Goal: Transaction & Acquisition: Obtain resource

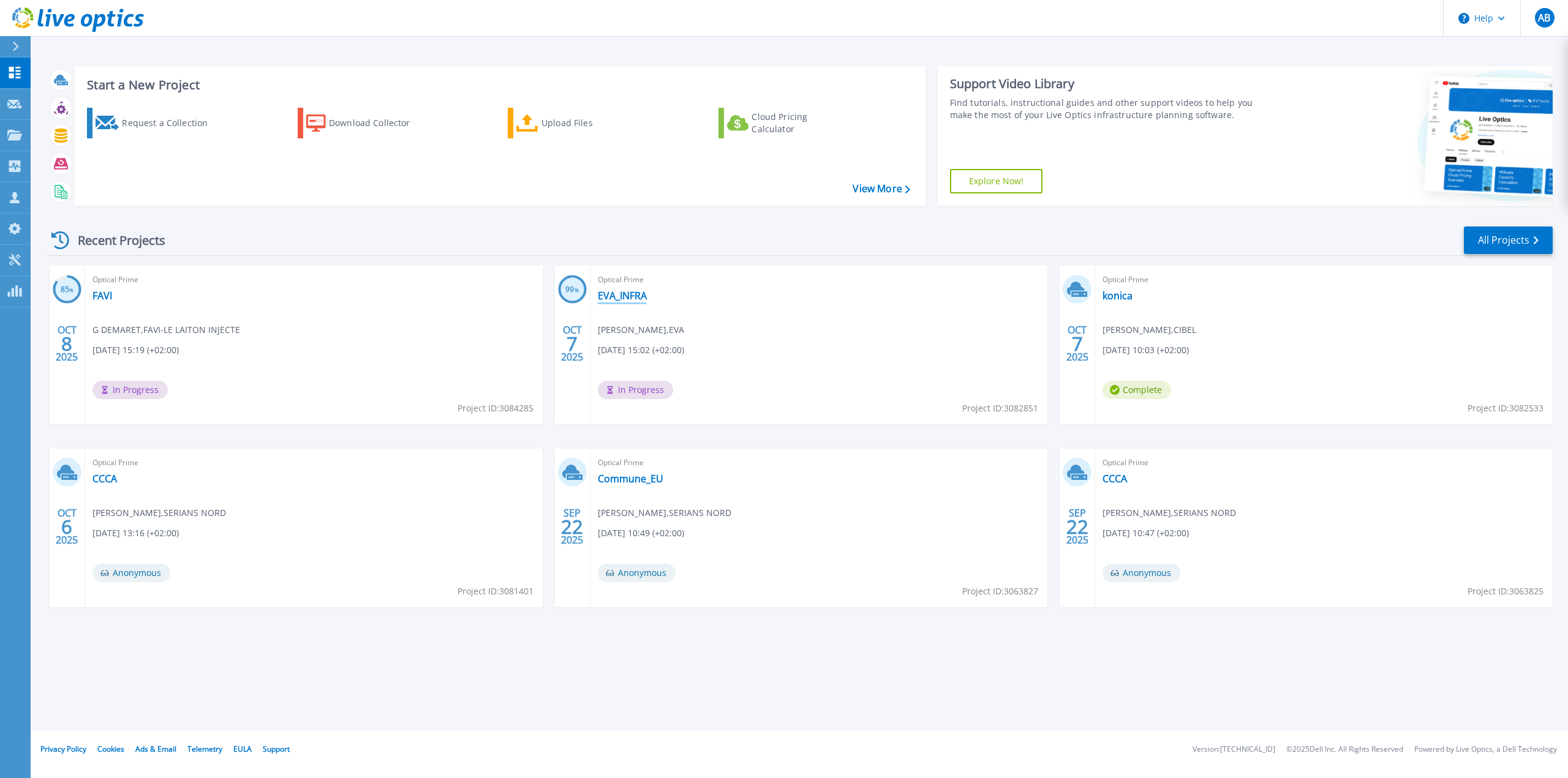
click at [626, 294] on link "EVA_INFRA" at bounding box center [622, 295] width 49 height 12
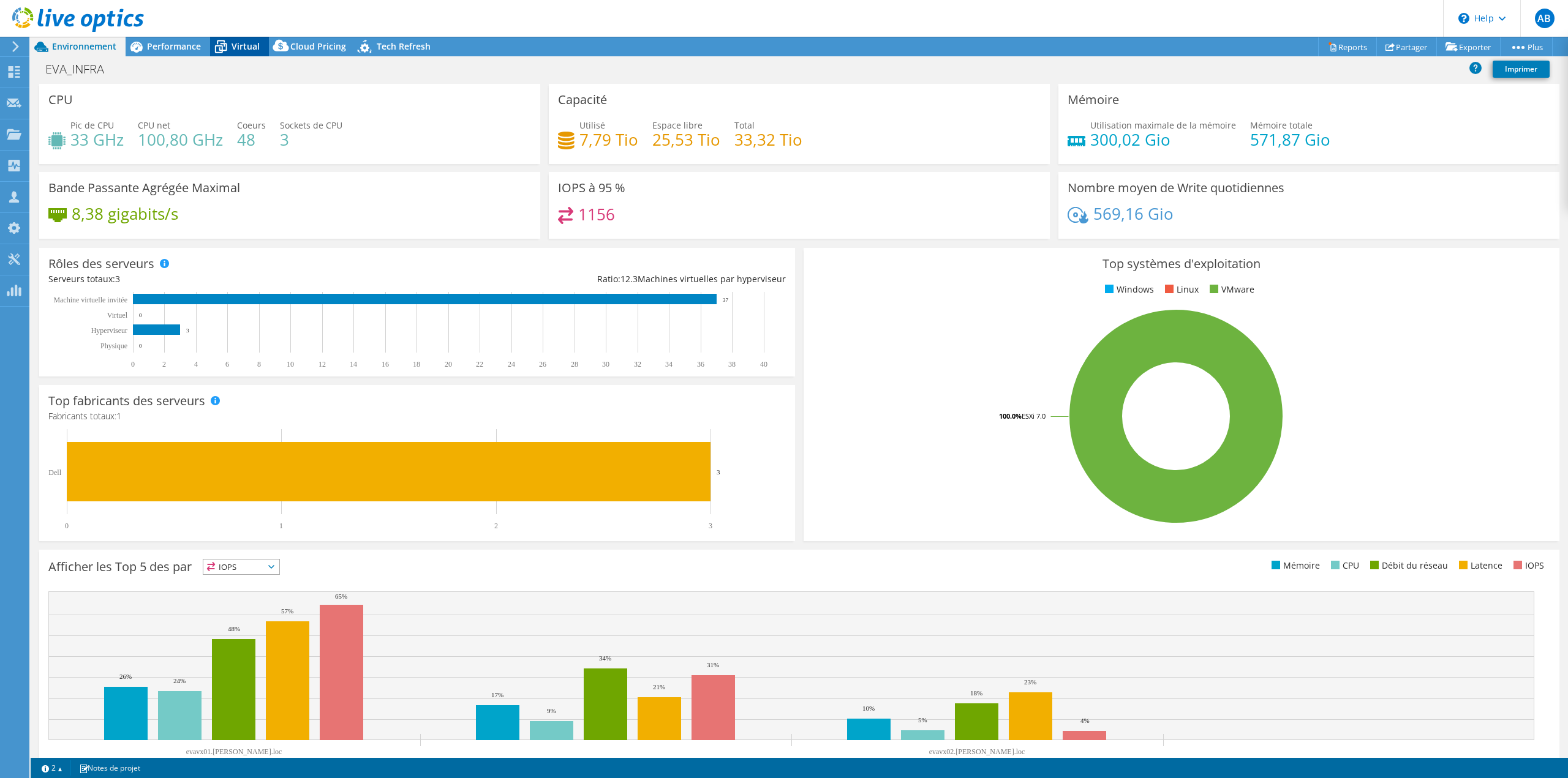
click at [246, 46] on span "Virtual" at bounding box center [245, 46] width 28 height 12
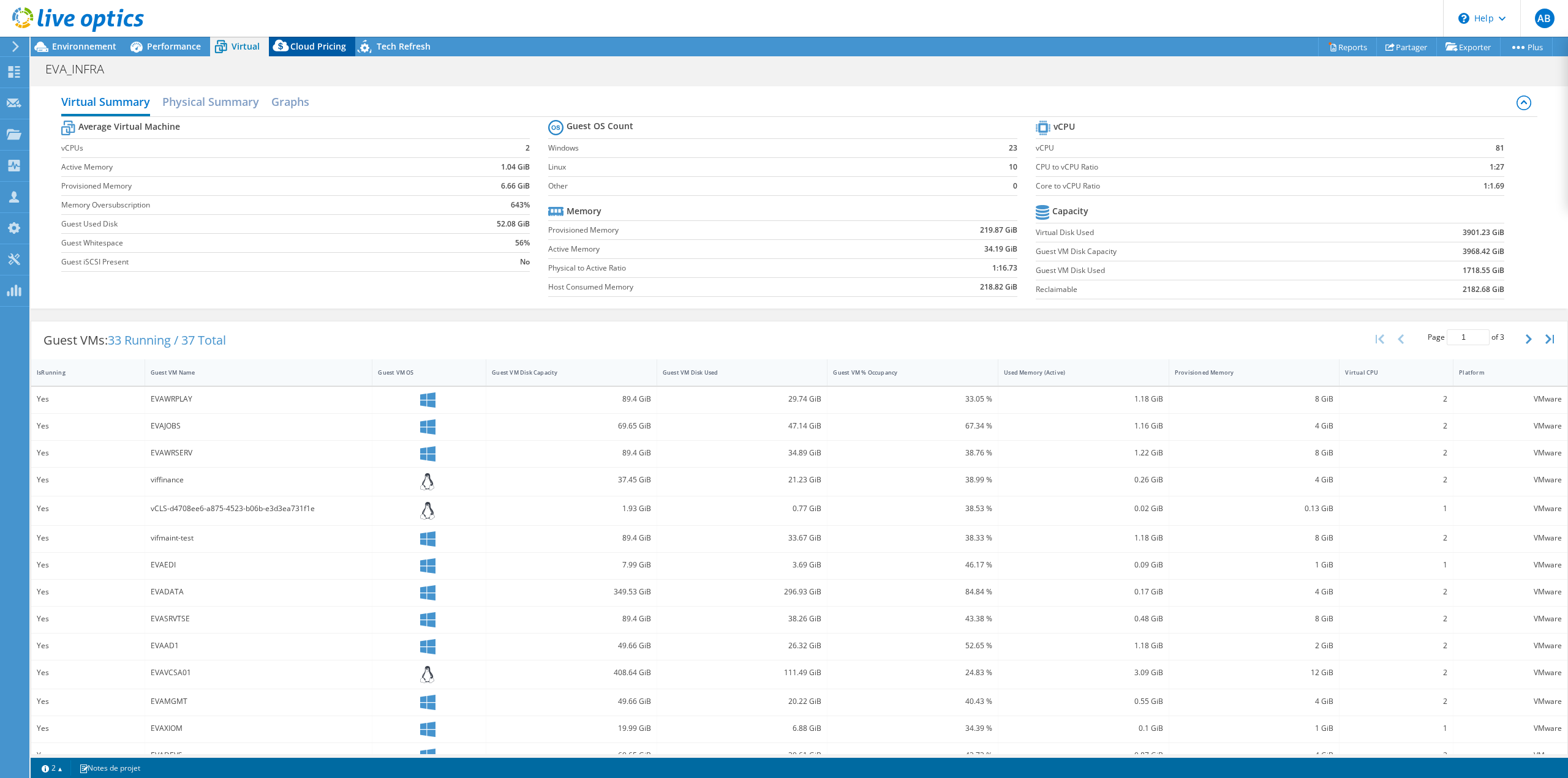
click at [318, 46] on span "Cloud Pricing" at bounding box center [318, 46] width 55 height 12
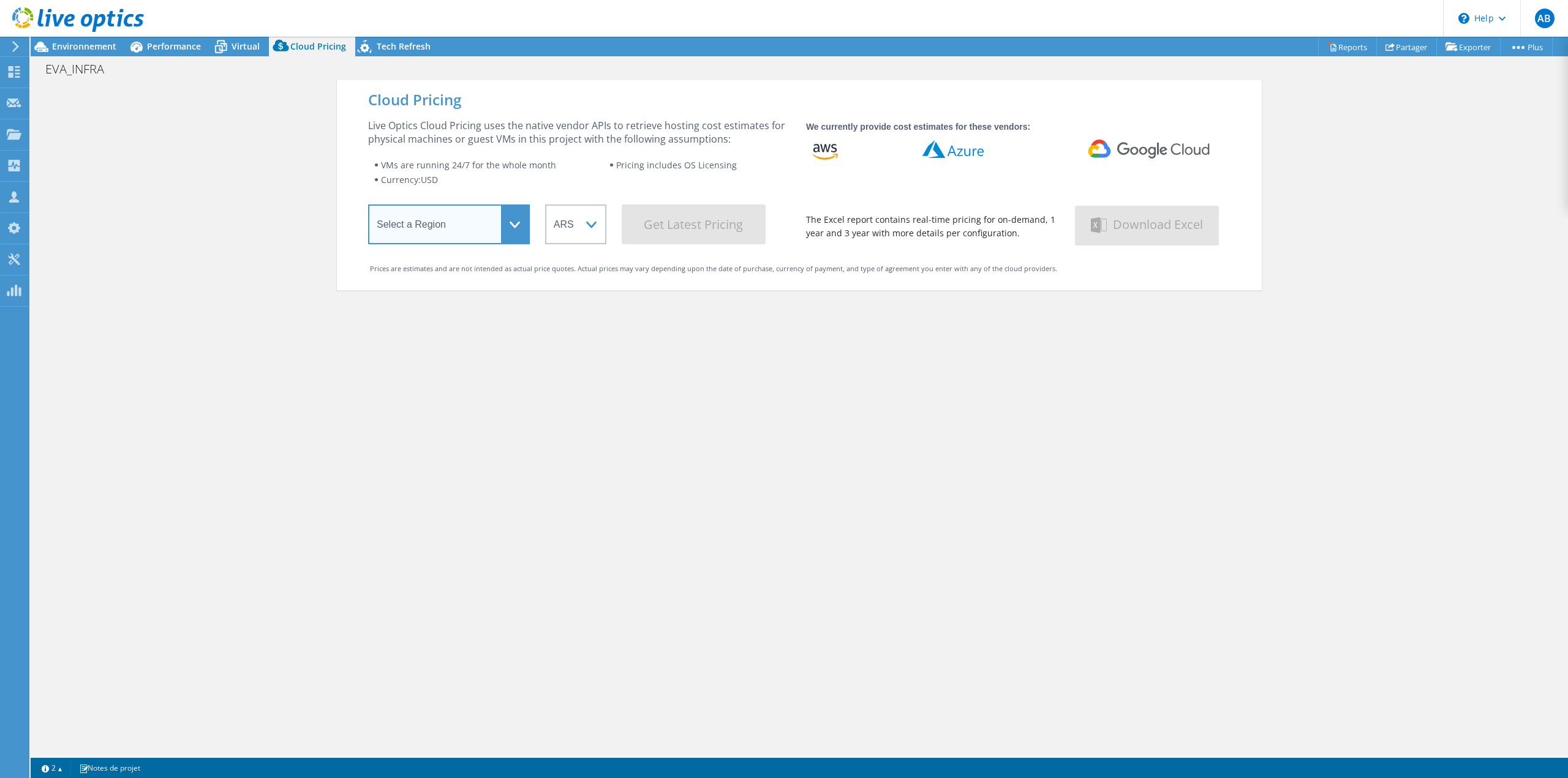
click at [504, 231] on select "Select a Region [GEOGRAPHIC_DATA] ([GEOGRAPHIC_DATA]) [GEOGRAPHIC_DATA] ([GEOGR…" at bounding box center [449, 224] width 162 height 40
select select "[GEOGRAPHIC_DATA]"
click at [368, 207] on select "Select a Region [GEOGRAPHIC_DATA] ([GEOGRAPHIC_DATA]) [GEOGRAPHIC_DATA] ([GEOGR…" at bounding box center [449, 224] width 162 height 40
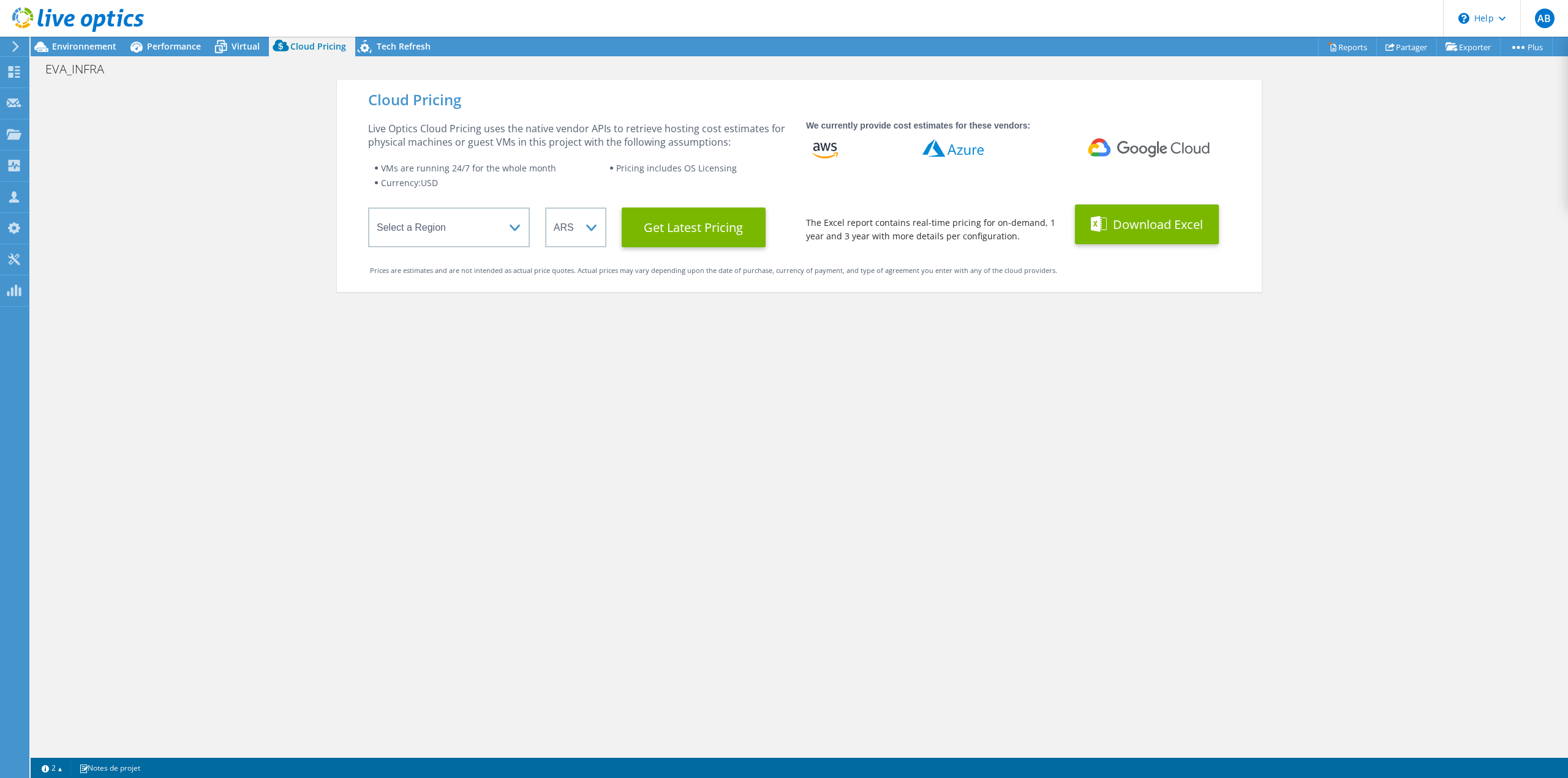
click at [1163, 218] on button "Download Excel" at bounding box center [1147, 224] width 144 height 40
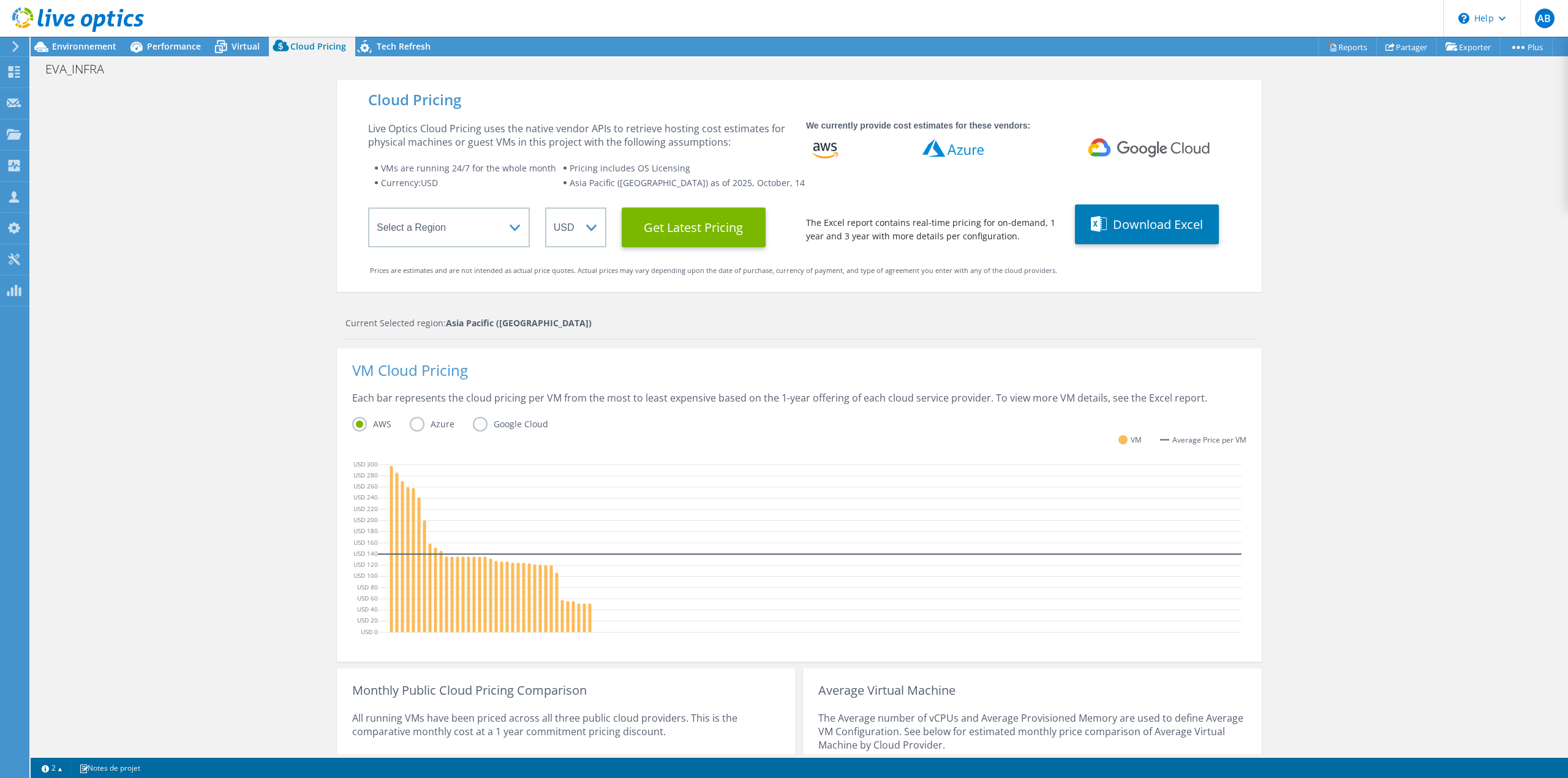
click at [737, 51] on div "Actions de projet Actions de projet Reports Partager Exporter vSAN ReadyNode Si…" at bounding box center [799, 407] width 1537 height 742
click at [1269, 227] on div "Cloud Pricing Live Optics Cloud Pricing uses the native vendor APIs to retrieve…" at bounding box center [799, 489] width 1537 height 817
click at [1320, 215] on div "Cloud Pricing Live Optics Cloud Pricing uses the native vendor APIs to retrieve…" at bounding box center [799, 489] width 1537 height 817
